Goal: Find specific page/section: Find specific page/section

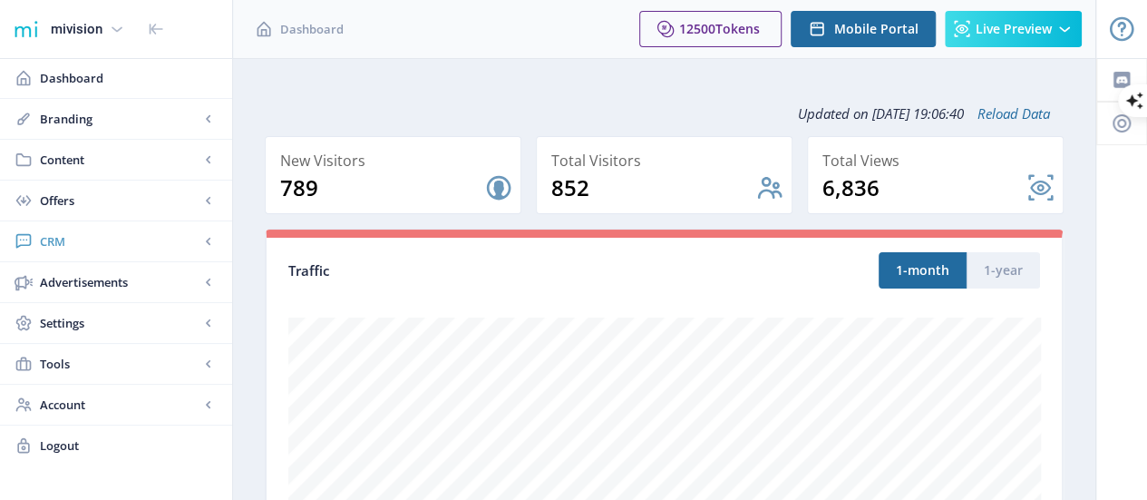
click at [100, 239] on span "CRM" at bounding box center [120, 241] width 160 height 18
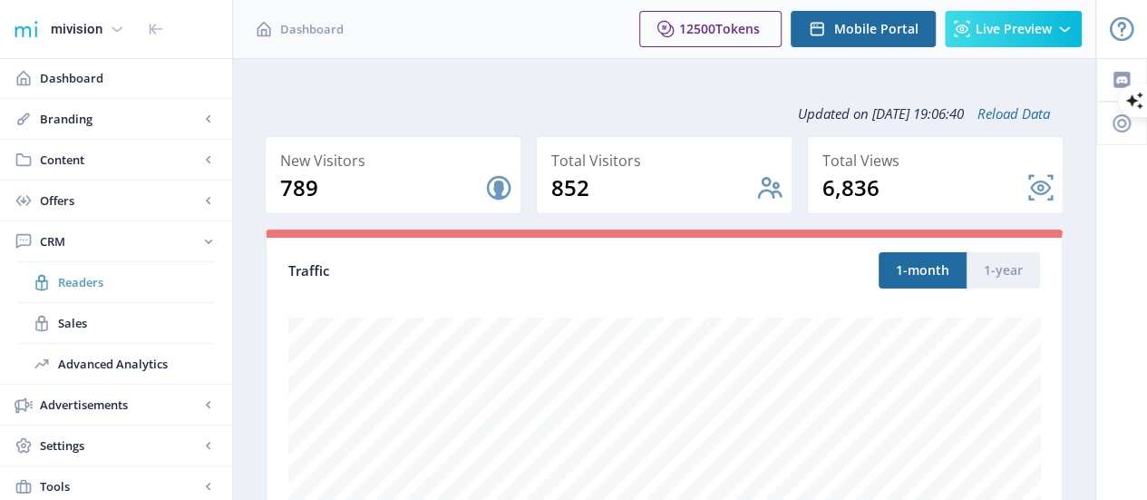
click at [80, 283] on span "Readers" at bounding box center [136, 282] width 156 height 18
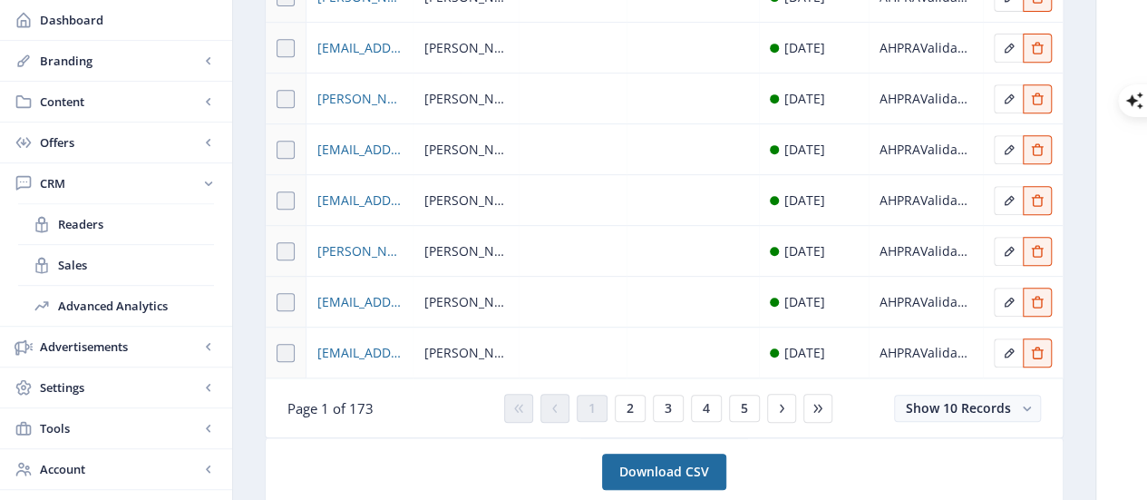
scroll to position [453, 0]
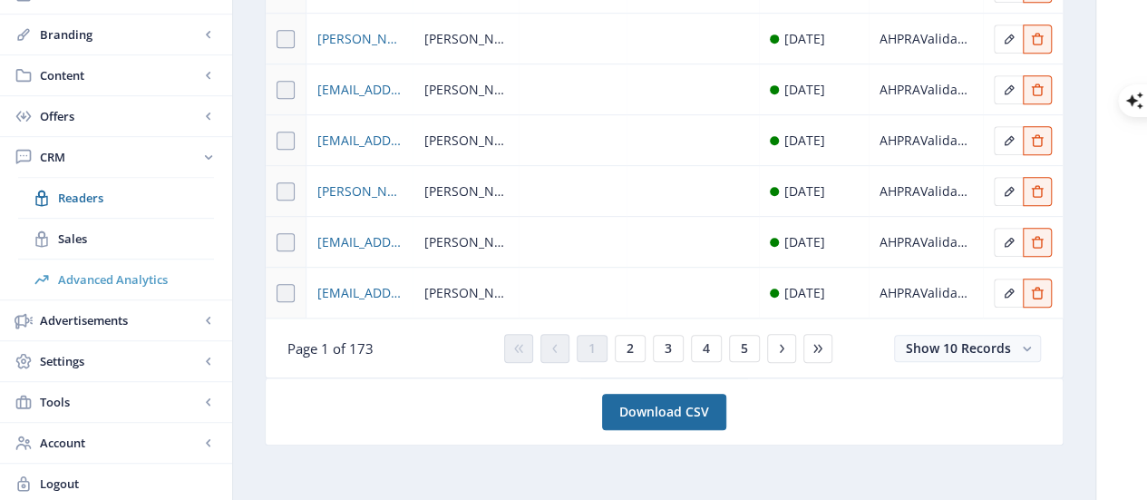
click at [80, 270] on span "Advanced Analytics" at bounding box center [136, 279] width 156 height 18
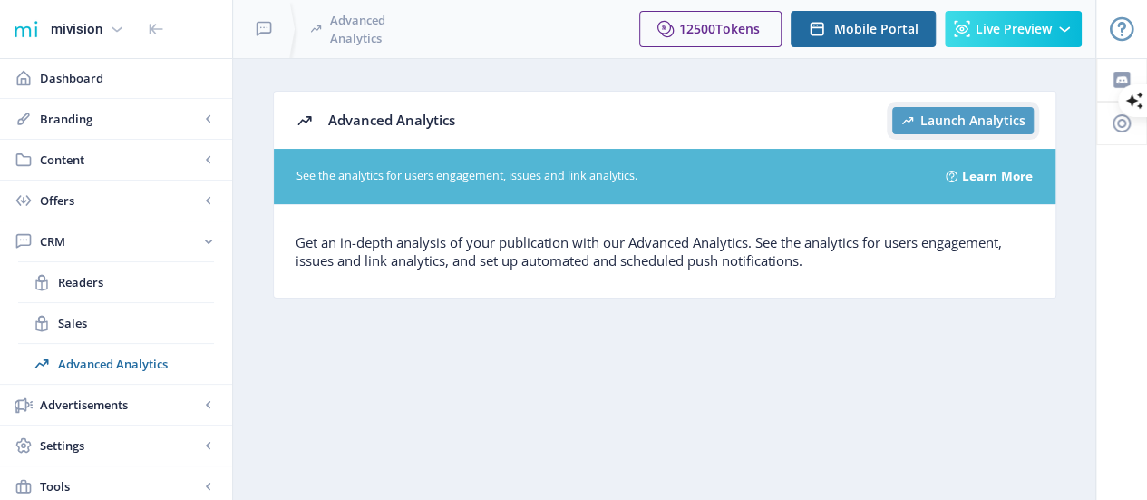
click at [949, 119] on span "Launch Analytics" at bounding box center [973, 120] width 105 height 15
